Goal: Entertainment & Leisure: Consume media (video, audio)

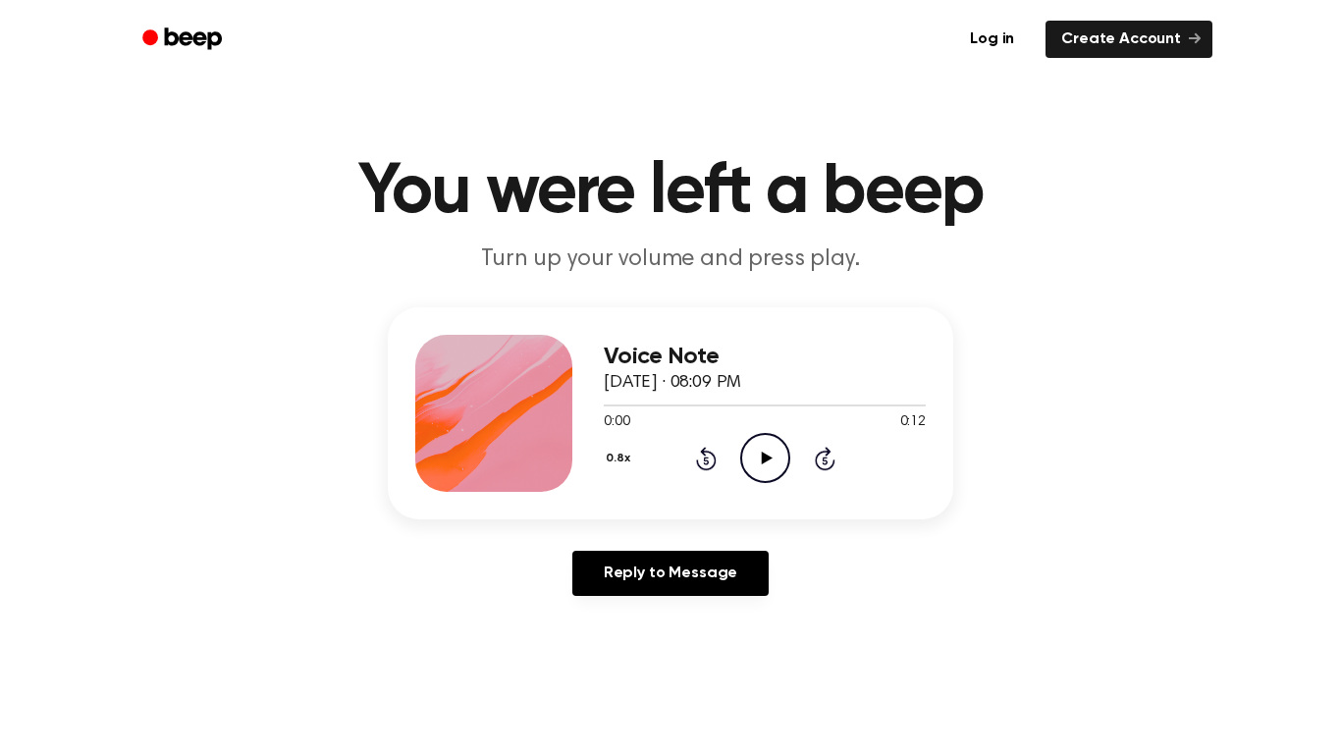
click at [763, 464] on icon at bounding box center [766, 458] width 11 height 13
click at [786, 463] on icon "Play Audio" at bounding box center [765, 458] width 50 height 50
click at [748, 488] on div "Voice Note [DATE] · 08:09 PM 0:12 0:12 Your browser does not support the [objec…" at bounding box center [765, 413] width 322 height 157
click at [781, 463] on icon "Play Audio" at bounding box center [765, 458] width 50 height 50
click at [778, 456] on icon "Pause Audio" at bounding box center [765, 458] width 50 height 50
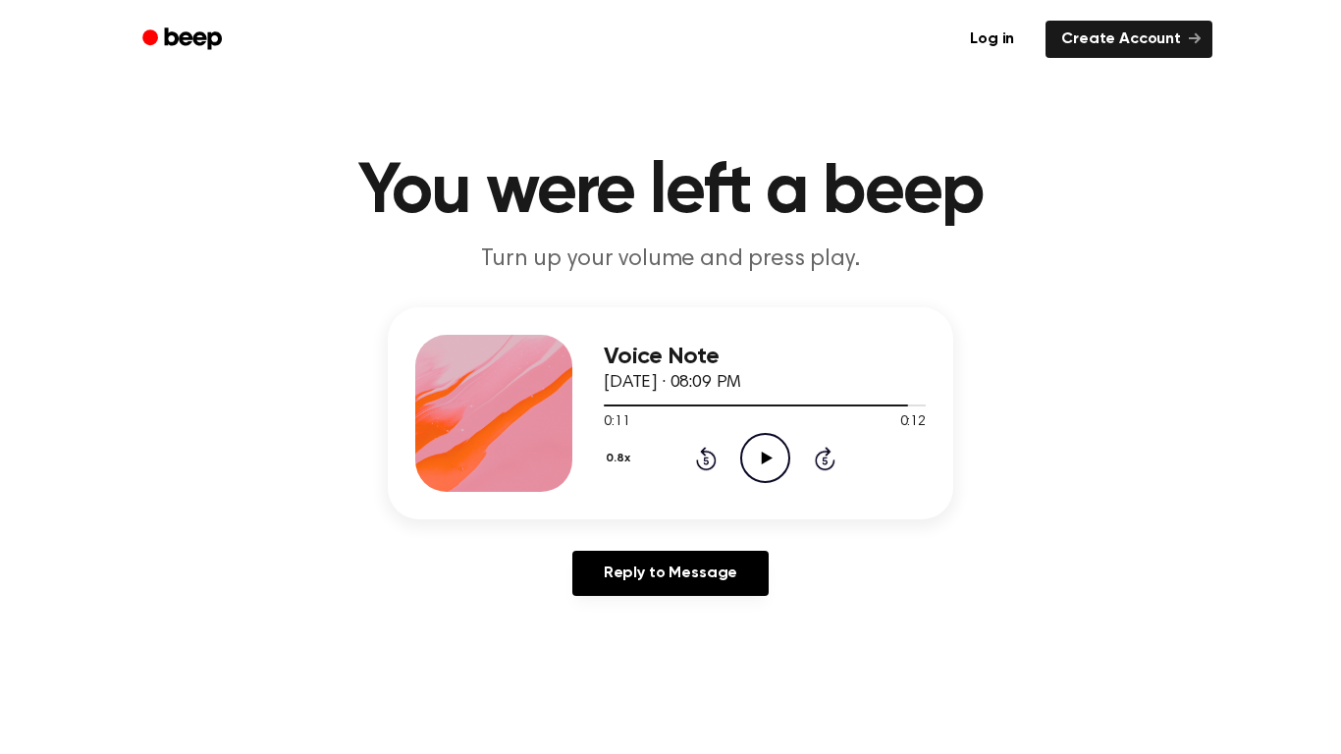
click at [767, 459] on icon at bounding box center [766, 458] width 11 height 13
click at [748, 400] on div at bounding box center [765, 405] width 322 height 16
click at [751, 485] on div "Voice Note [DATE] · 08:09 PM 0:05 0:12 Your browser does not support the [objec…" at bounding box center [765, 413] width 322 height 157
click at [749, 463] on icon "Play Audio" at bounding box center [765, 458] width 50 height 50
click at [735, 452] on div "0.8x Rewind 5 seconds Play Audio Skip 5 seconds" at bounding box center [765, 458] width 322 height 50
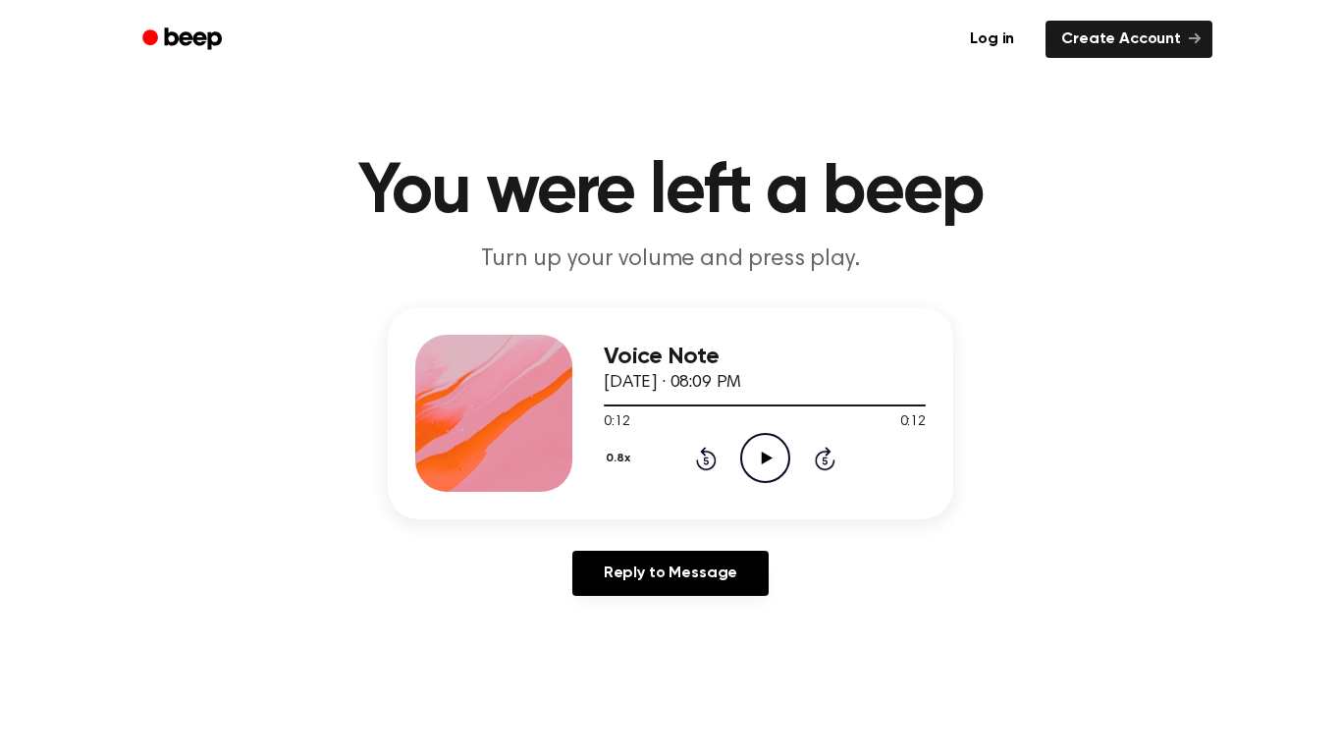
click at [774, 474] on icon "Play Audio" at bounding box center [765, 458] width 50 height 50
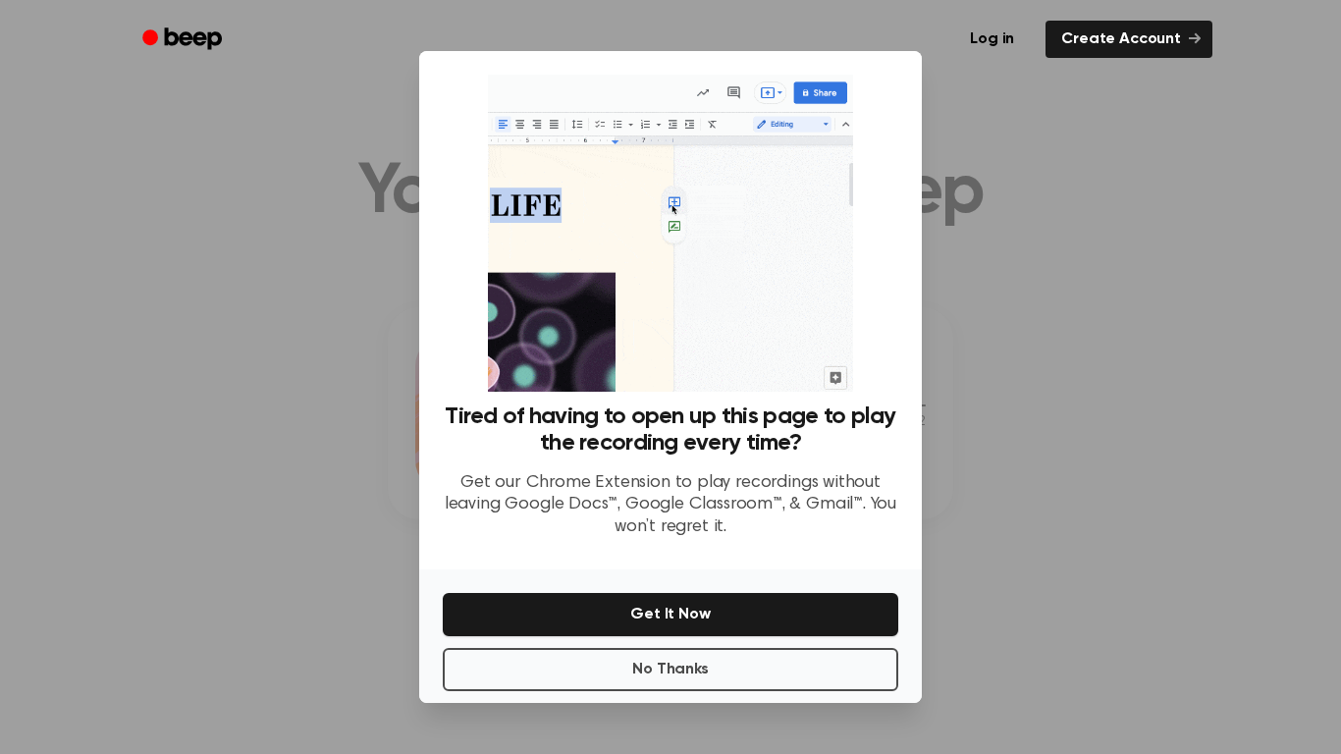
click at [989, 164] on div at bounding box center [670, 377] width 1341 height 754
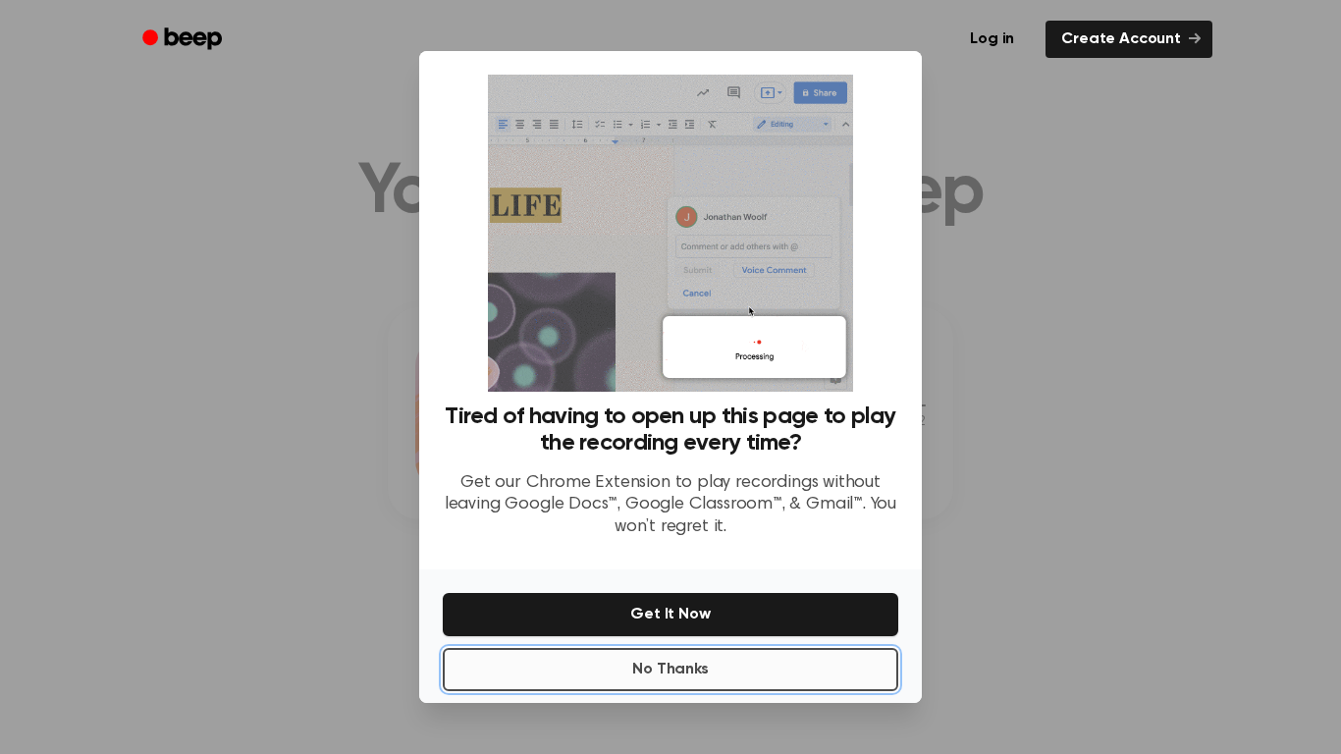
click at [673, 656] on button "No Thanks" at bounding box center [671, 669] width 456 height 43
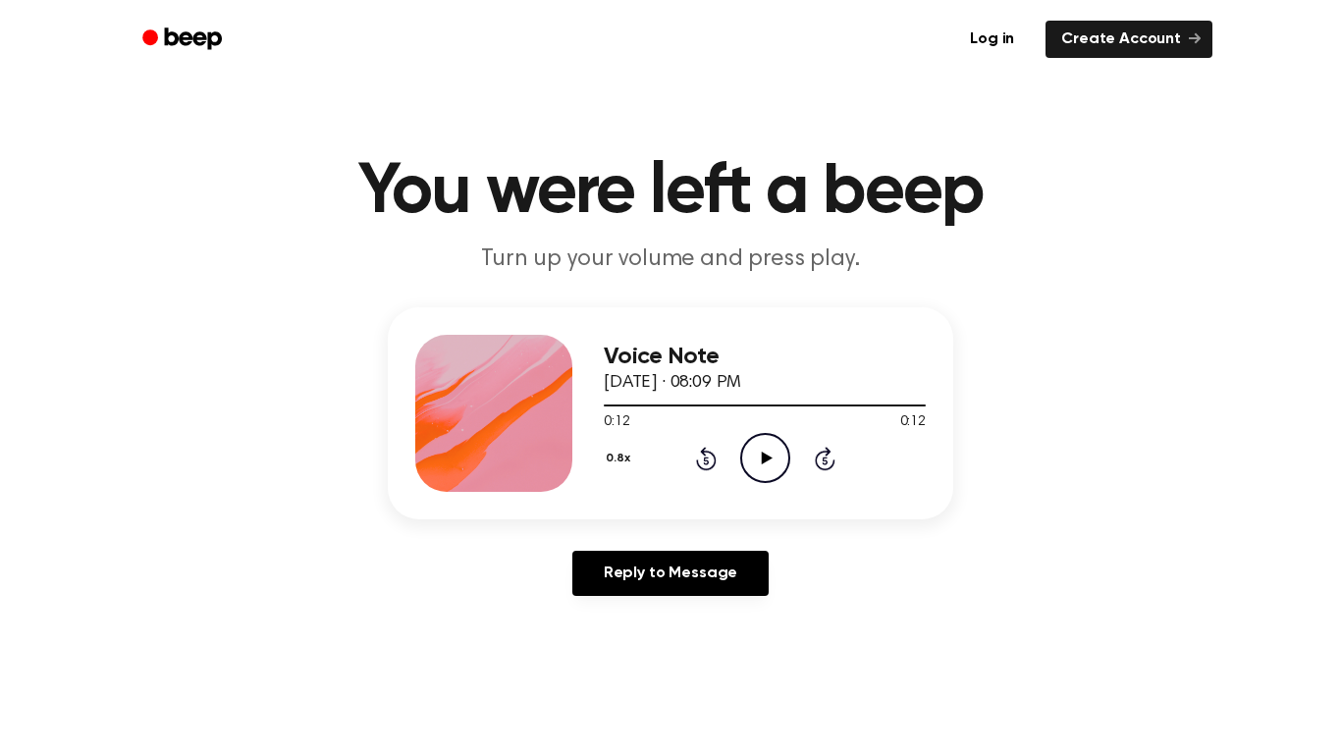
click at [754, 468] on icon "Play Audio" at bounding box center [765, 458] width 50 height 50
click at [734, 482] on div "0.8x Rewind 5 seconds Play Audio Skip 5 seconds" at bounding box center [765, 458] width 322 height 50
click at [772, 464] on icon "Play Audio" at bounding box center [765, 458] width 50 height 50
click at [754, 457] on icon "Play Audio" at bounding box center [765, 458] width 50 height 50
